Goal: Navigation & Orientation: Find specific page/section

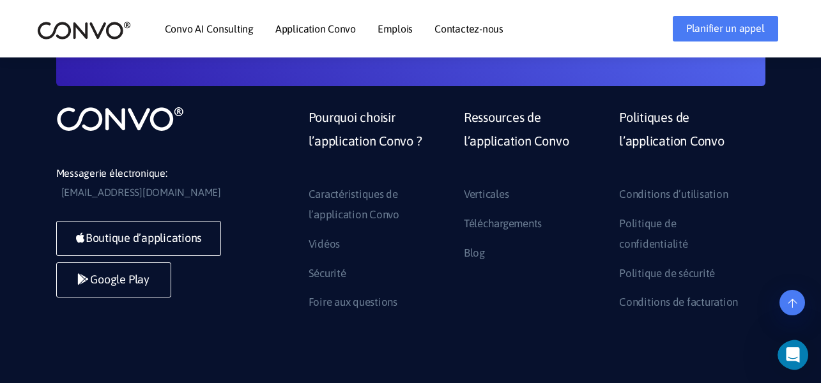
scroll to position [3733, 0]
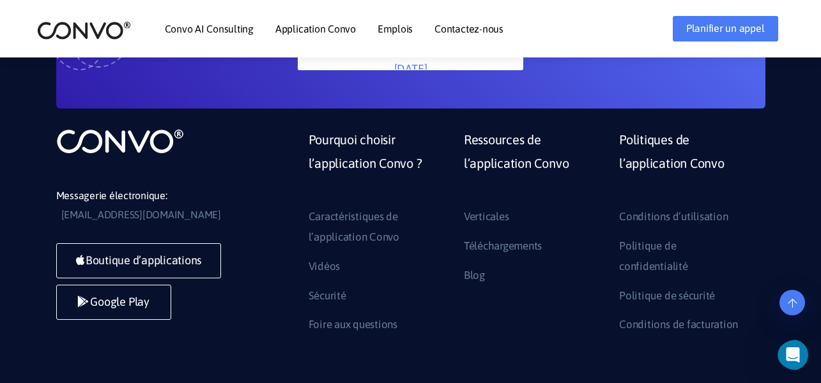
click at [371, 31] on ul "Convo AI Consulting Application Convo Caractéristiques de l’application Convo E…" at bounding box center [334, 28] width 339 height 55
click at [379, 33] on link "Emplois" at bounding box center [395, 29] width 35 height 10
